Goal: Transaction & Acquisition: Obtain resource

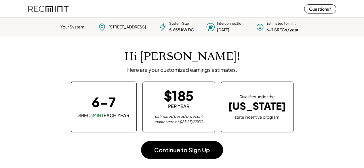
scroll to position [81, 161]
click at [58, 5] on img at bounding box center [48, 8] width 40 height 15
click at [58, 9] on img at bounding box center [48, 8] width 40 height 15
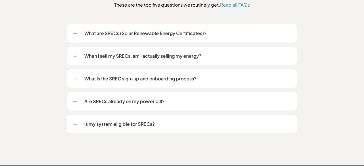
scroll to position [733, 0]
click at [132, 30] on div "What are SRECs (Solar Renewable Energy Certificates)?" at bounding box center [182, 33] width 219 height 18
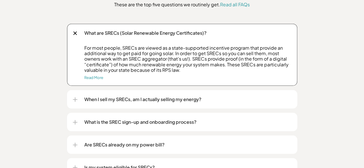
click at [209, 96] on p "When I sell my SRECs, am I actually selling my energy?" at bounding box center [187, 99] width 207 height 7
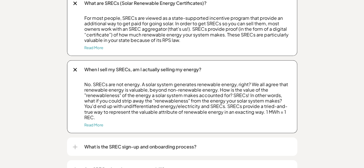
scroll to position [766, 0]
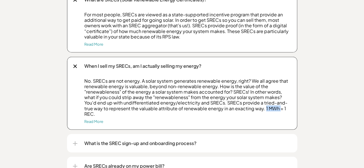
drag, startPoint x: 264, startPoint y: 102, endPoint x: 278, endPoint y: 104, distance: 14.3
click at [278, 104] on p "No. SRECs are not energy. A solar system generates renewable energy, right? We …" at bounding box center [187, 97] width 207 height 39
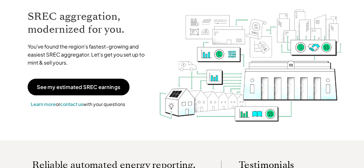
scroll to position [0, 0]
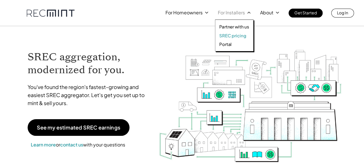
click at [238, 33] on p "SREC pricing" at bounding box center [232, 36] width 27 height 6
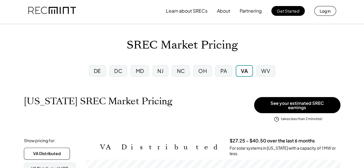
scroll to position [49, 0]
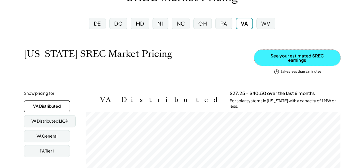
click at [316, 57] on button "See your estimated SREC earnings" at bounding box center [297, 58] width 86 height 16
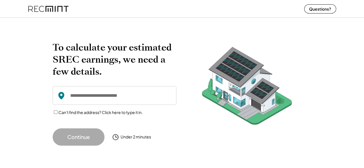
click at [101, 98] on input "input" at bounding box center [115, 95] width 124 height 19
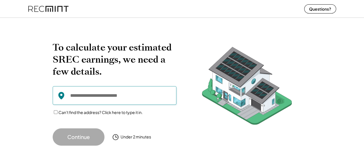
paste input "**********"
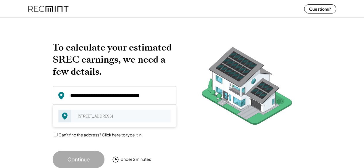
click at [95, 112] on div "[STREET_ADDRESS]" at bounding box center [122, 116] width 97 height 8
type input "**********"
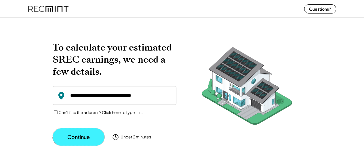
click at [79, 136] on button "Continue" at bounding box center [79, 137] width 52 height 17
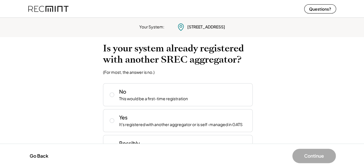
scroll to position [20, 0]
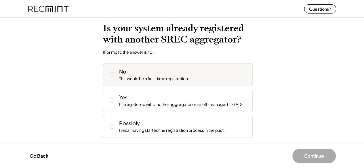
click at [165, 77] on div "This would be a first-time registration" at bounding box center [153, 79] width 69 height 6
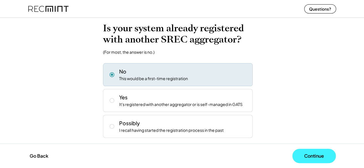
click at [315, 153] on button "Continue" at bounding box center [313, 156] width 43 height 14
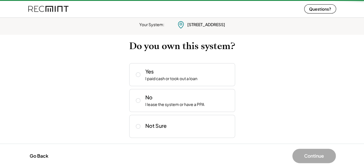
scroll to position [2, 0]
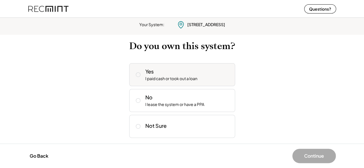
click at [189, 73] on div "Yes I paid cash or took out a loan" at bounding box center [187, 75] width 85 height 14
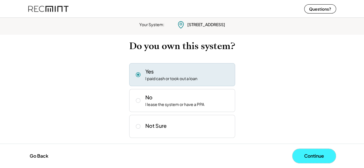
click at [318, 156] on button "Continue" at bounding box center [313, 156] width 43 height 14
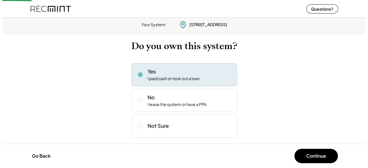
scroll to position [0, 0]
